Goal: Information Seeking & Learning: Learn about a topic

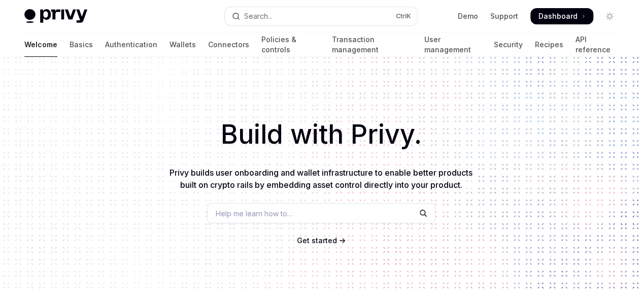
click at [120, 47] on div "Welcome Basics Authentication Wallets Connectors Policies & controls Transactio…" at bounding box center [320, 44] width 593 height 24
click at [170, 44] on link "Wallets" at bounding box center [183, 44] width 26 height 24
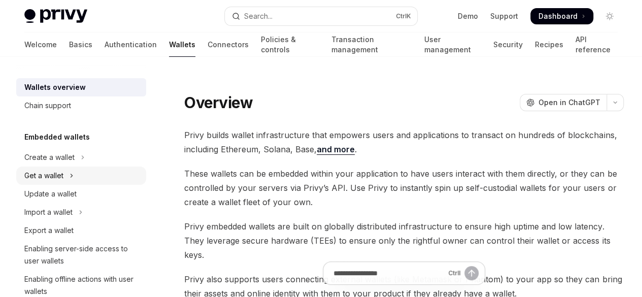
click at [74, 179] on icon "Toggle Get a wallet section" at bounding box center [72, 176] width 4 height 12
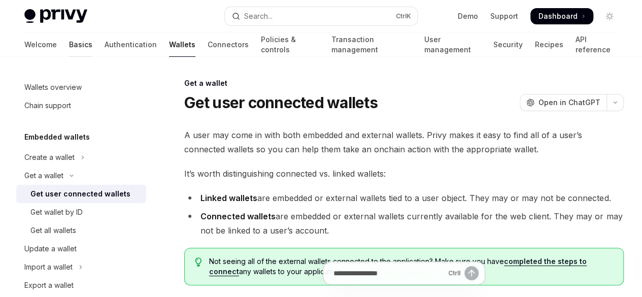
click at [69, 43] on link "Basics" at bounding box center [80, 44] width 23 height 24
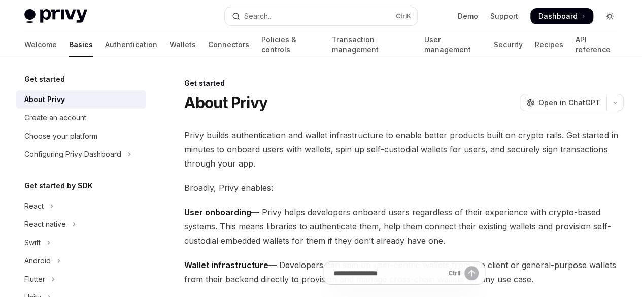
click at [607, 18] on icon "Toggle dark mode" at bounding box center [610, 16] width 8 height 8
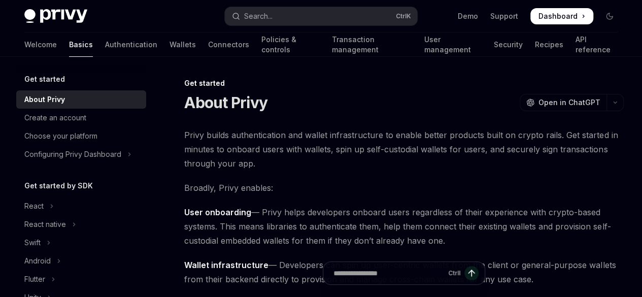
click at [88, 15] on div "Privy Docs home page" at bounding box center [120, 16] width 192 height 14
click at [84, 14] on img at bounding box center [55, 16] width 63 height 14
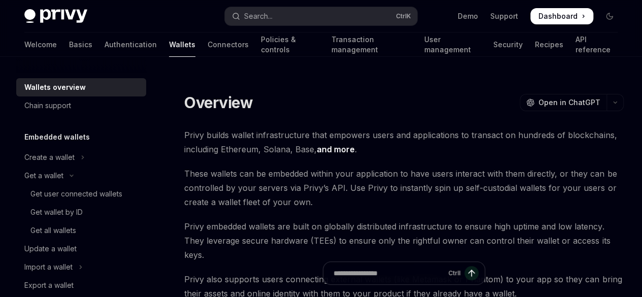
type textarea "*"
